Goal: Task Accomplishment & Management: Manage account settings

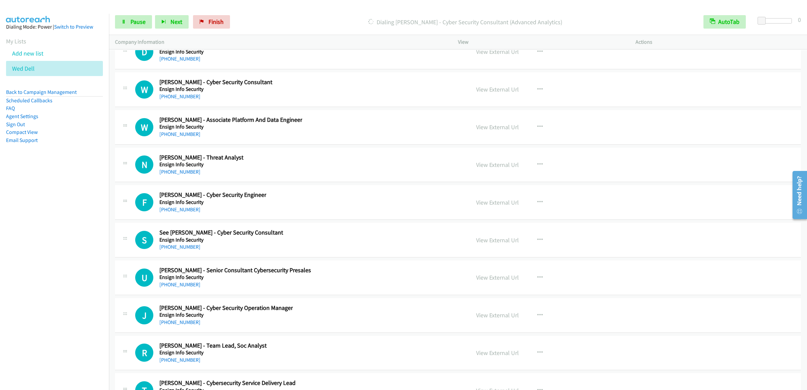
scroll to position [16418, 0]
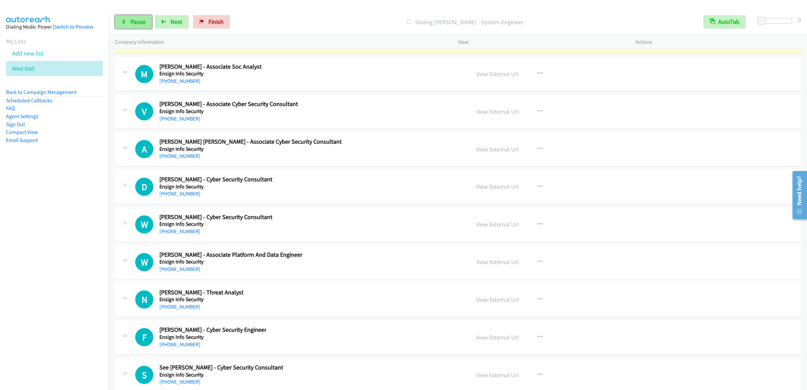
click at [134, 22] on span "Pause" at bounding box center [138, 22] width 15 height 8
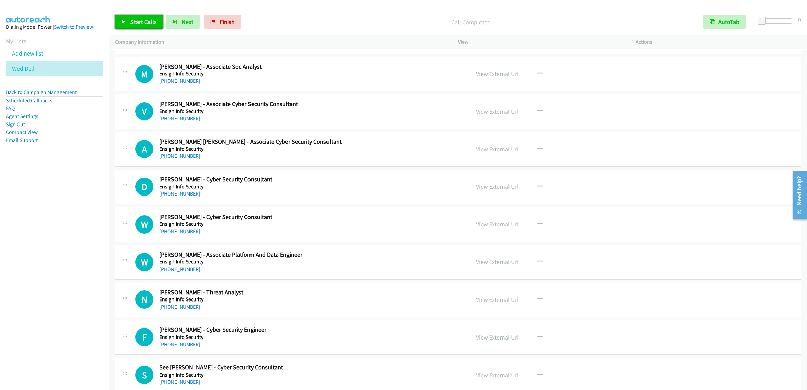
click at [127, 21] on link "Start Calls" at bounding box center [139, 21] width 48 height 13
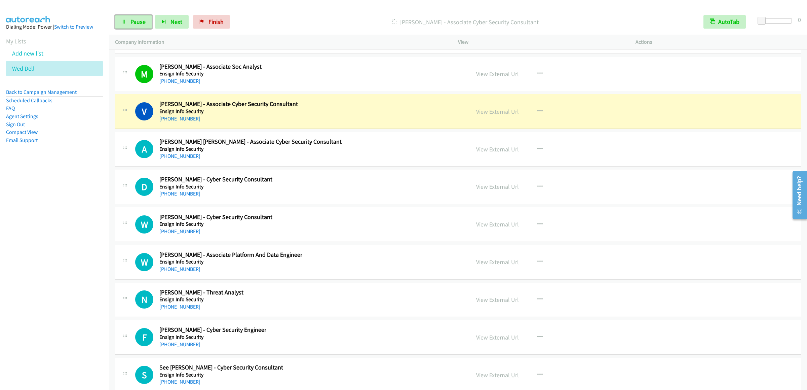
click at [119, 20] on link "Pause" at bounding box center [133, 21] width 37 height 13
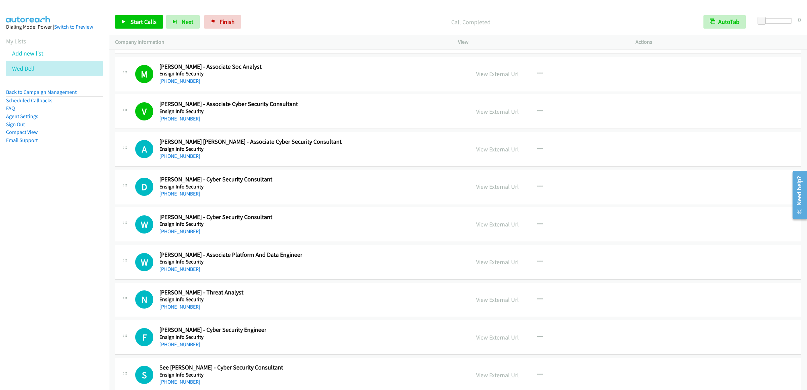
drag, startPoint x: 20, startPoint y: 57, endPoint x: 20, endPoint y: 60, distance: 3.4
click at [20, 57] on li "Add new list" at bounding box center [60, 53] width 109 height 15
click at [20, 57] on link "Add new list" at bounding box center [27, 53] width 31 height 8
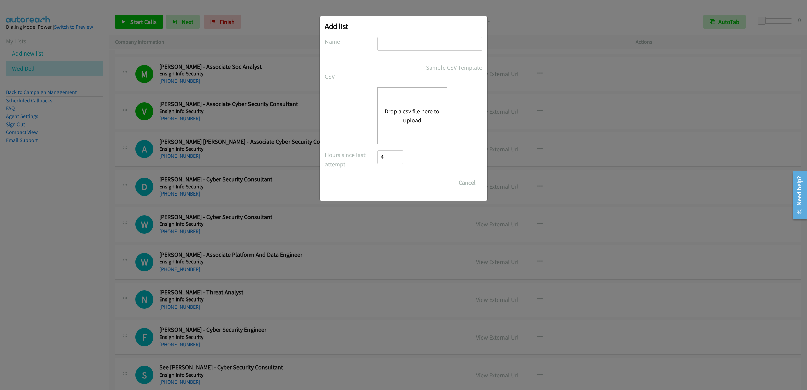
click at [387, 44] on input "text" at bounding box center [429, 44] width 105 height 14
type input "wed af"
click at [407, 110] on button "Drop a csv file here to upload" at bounding box center [412, 116] width 55 height 18
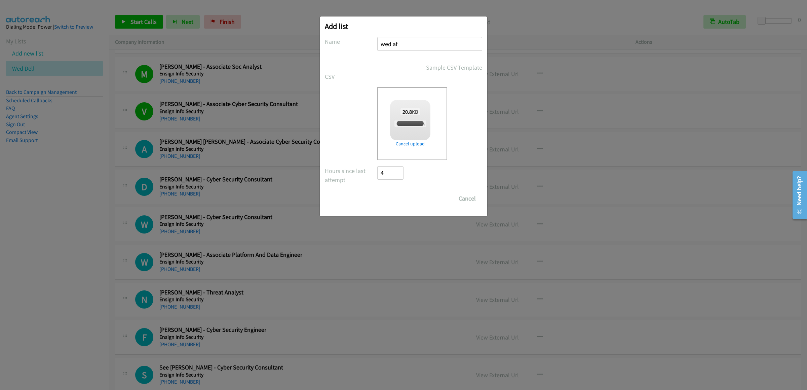
checkbox input "true"
click at [393, 195] on input "Save List" at bounding box center [394, 198] width 35 height 13
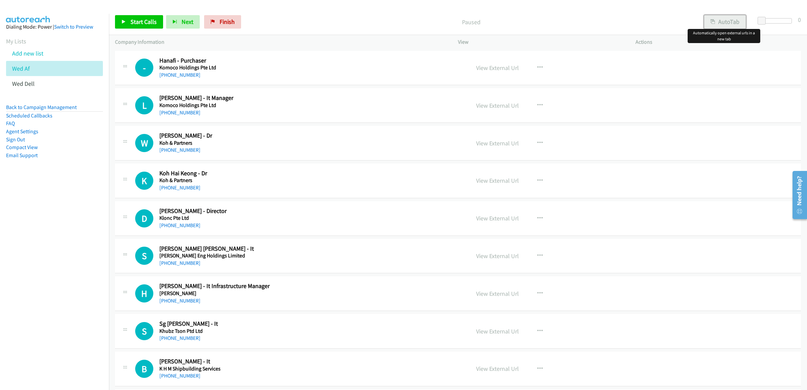
click at [721, 25] on button "AutoTab" at bounding box center [726, 21] width 42 height 13
click at [148, 27] on link "Start Calls" at bounding box center [139, 21] width 48 height 13
